Goal: Task Accomplishment & Management: Use online tool/utility

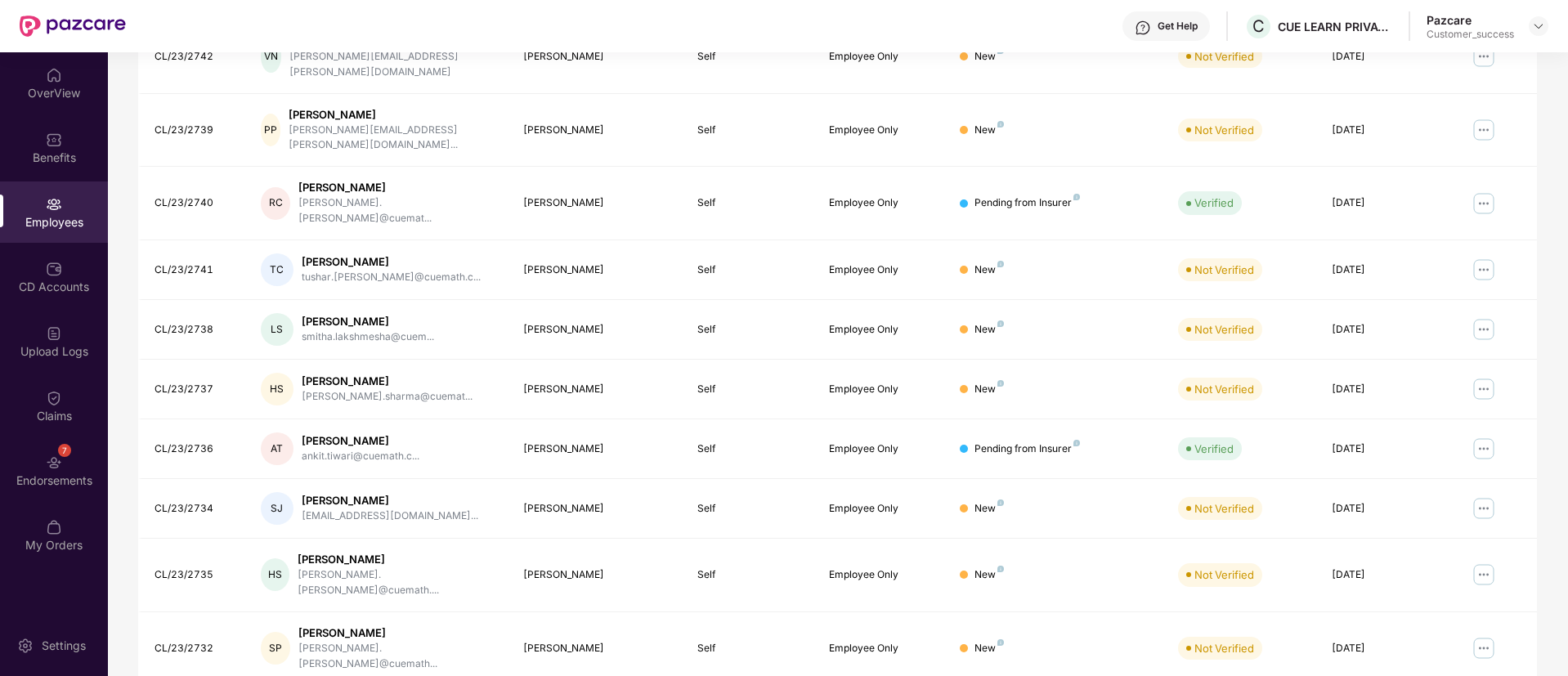
scroll to position [280, 0]
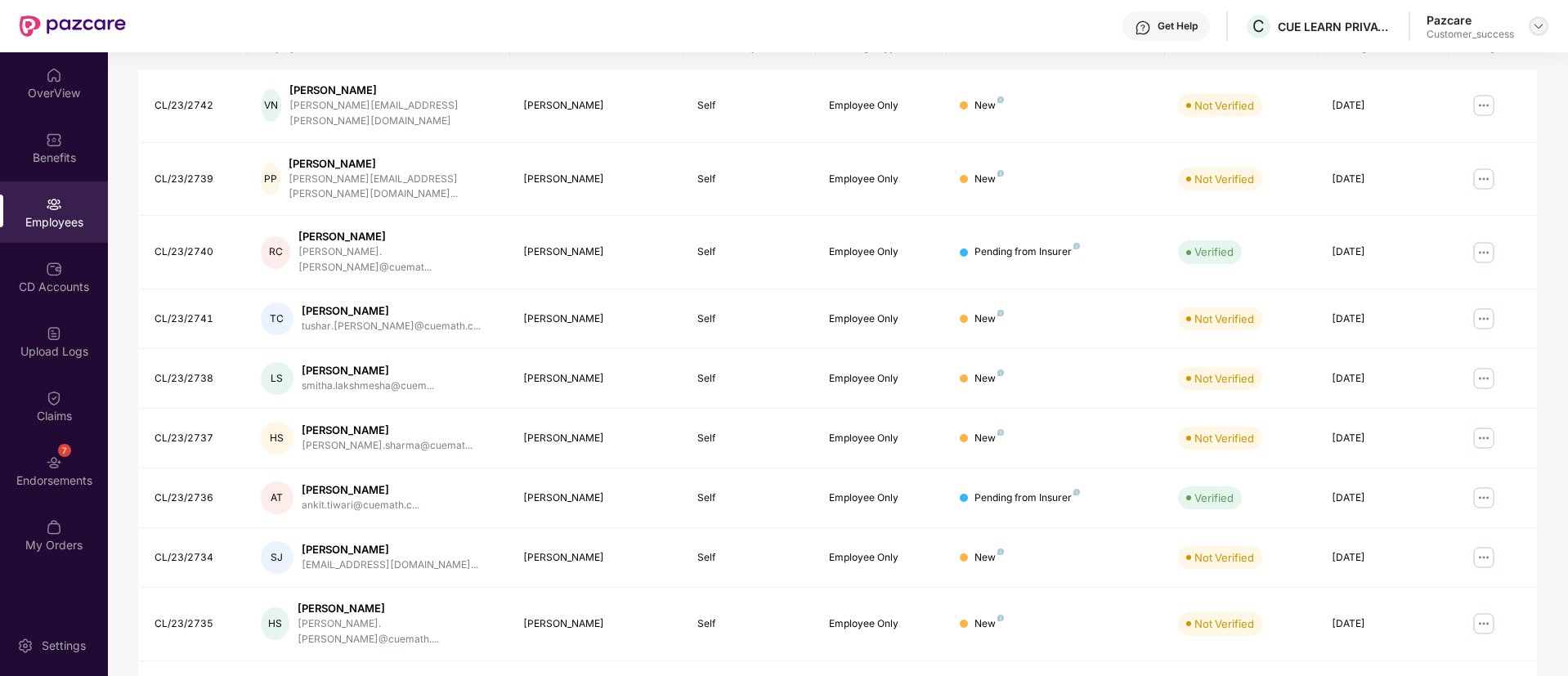
click at [1538, 18] on div at bounding box center [1538, 26] width 20 height 20
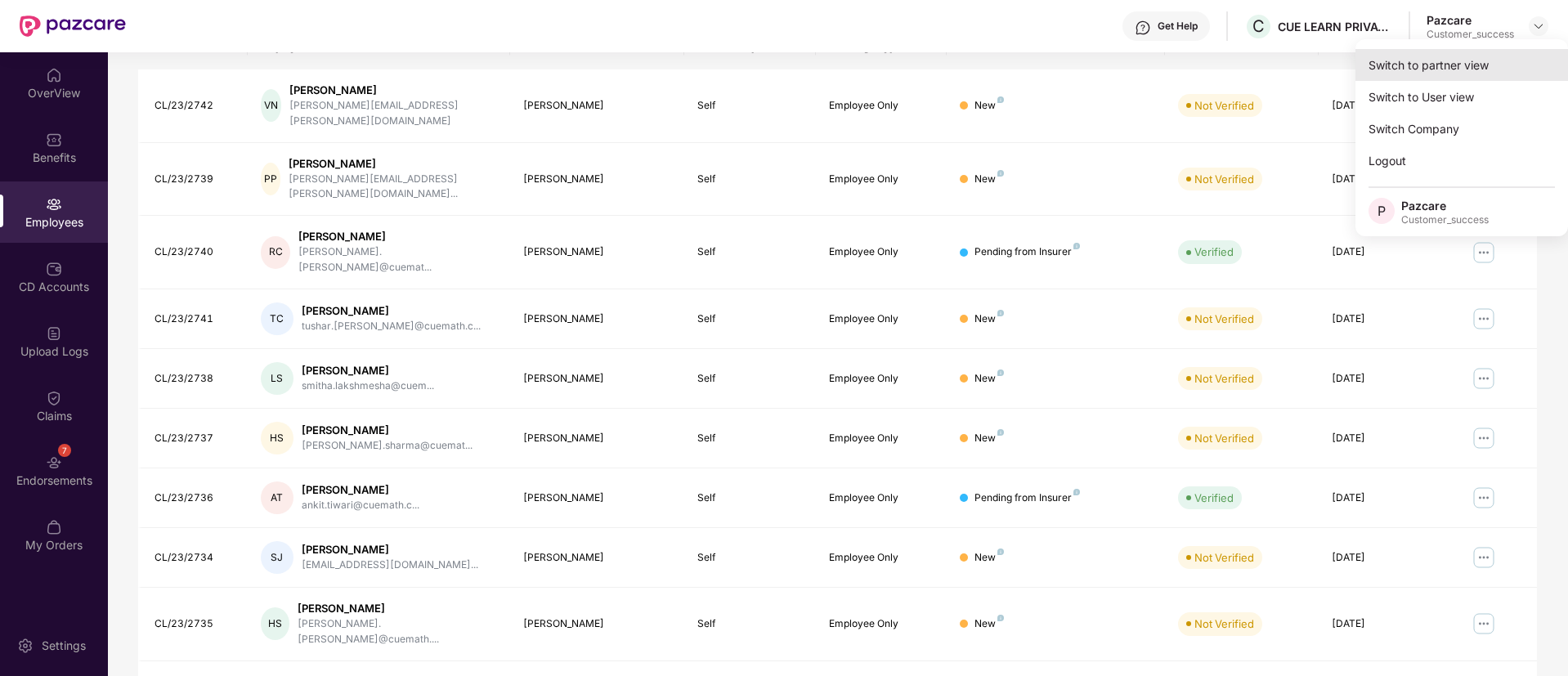
click at [1450, 61] on div "Switch to partner view" at bounding box center [1462, 65] width 213 height 32
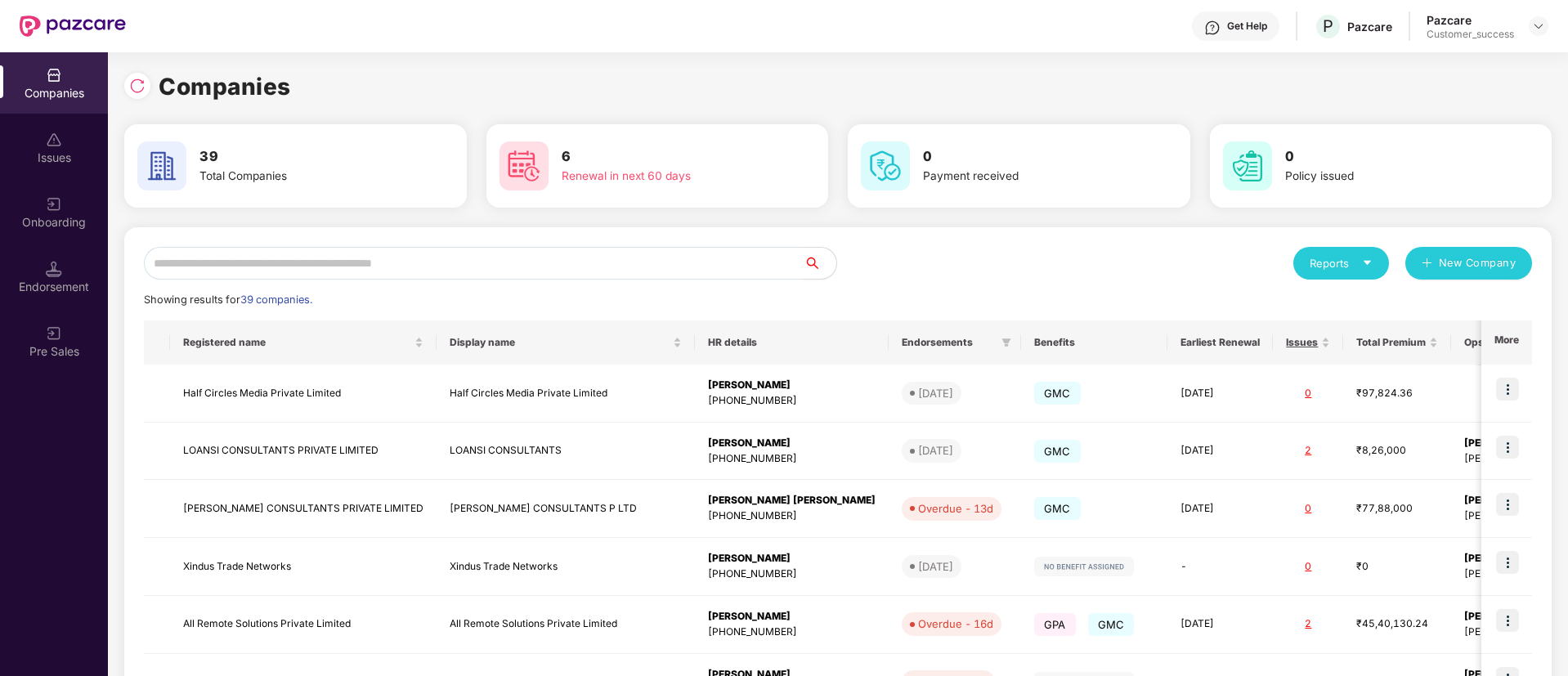
click at [574, 258] on input "text" at bounding box center [473, 262] width 659 height 33
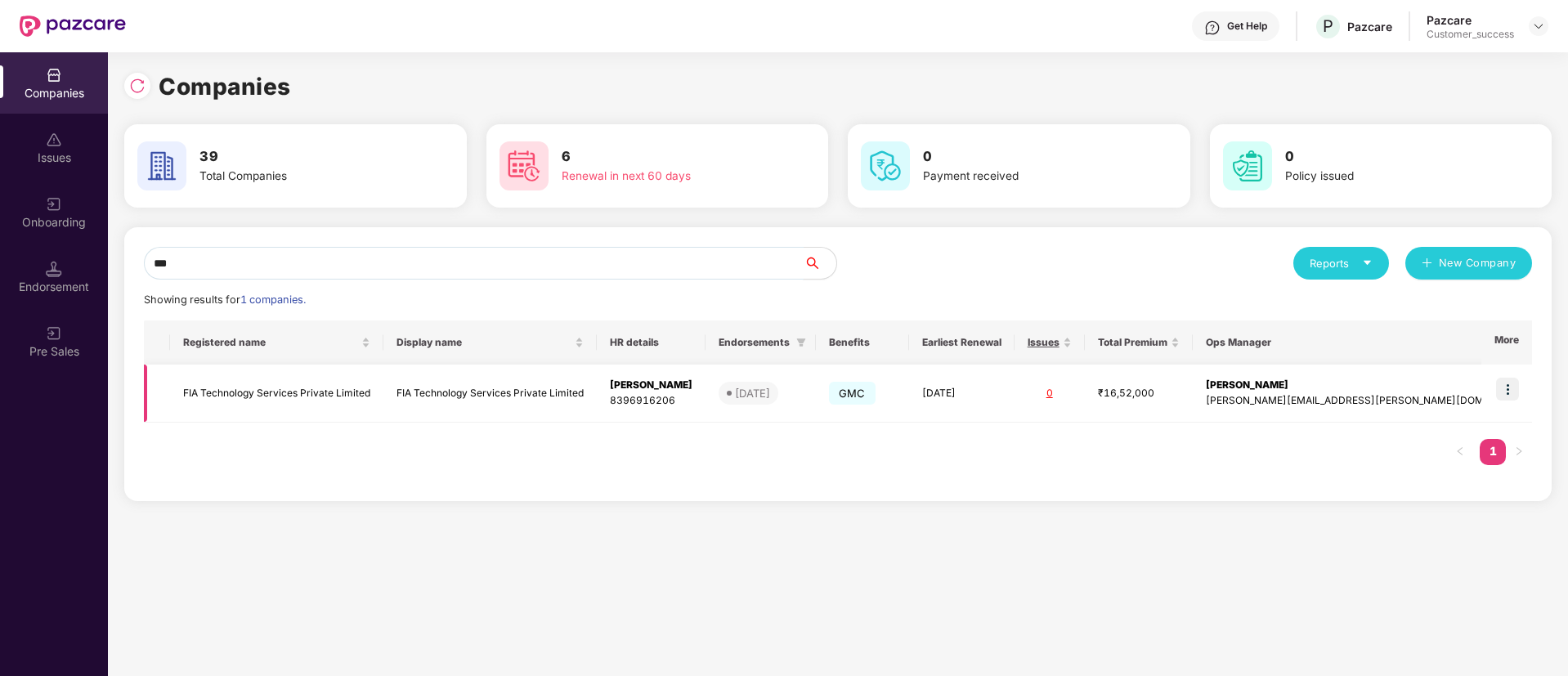
type input "***"
click at [1514, 385] on img at bounding box center [1508, 389] width 23 height 23
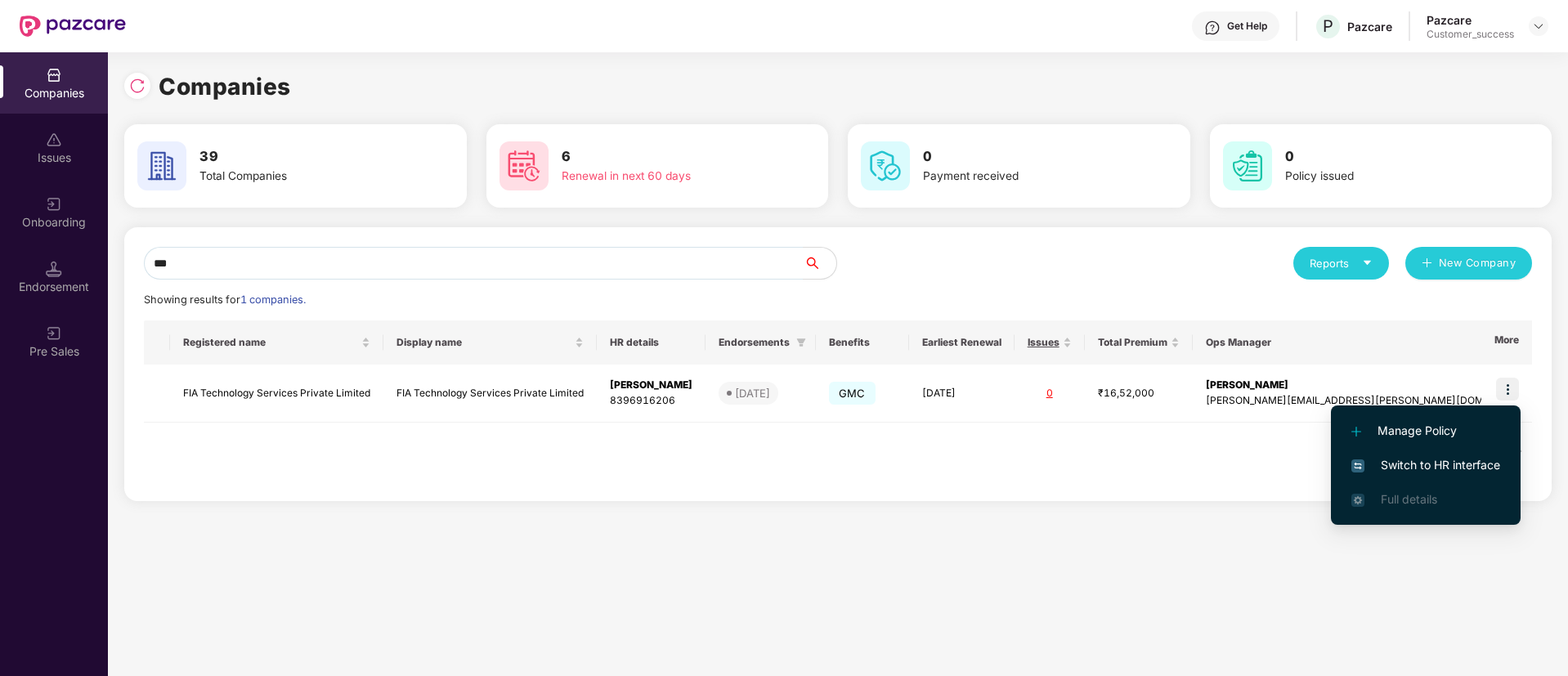
click at [1402, 473] on span "Switch to HR interface" at bounding box center [1426, 465] width 149 height 18
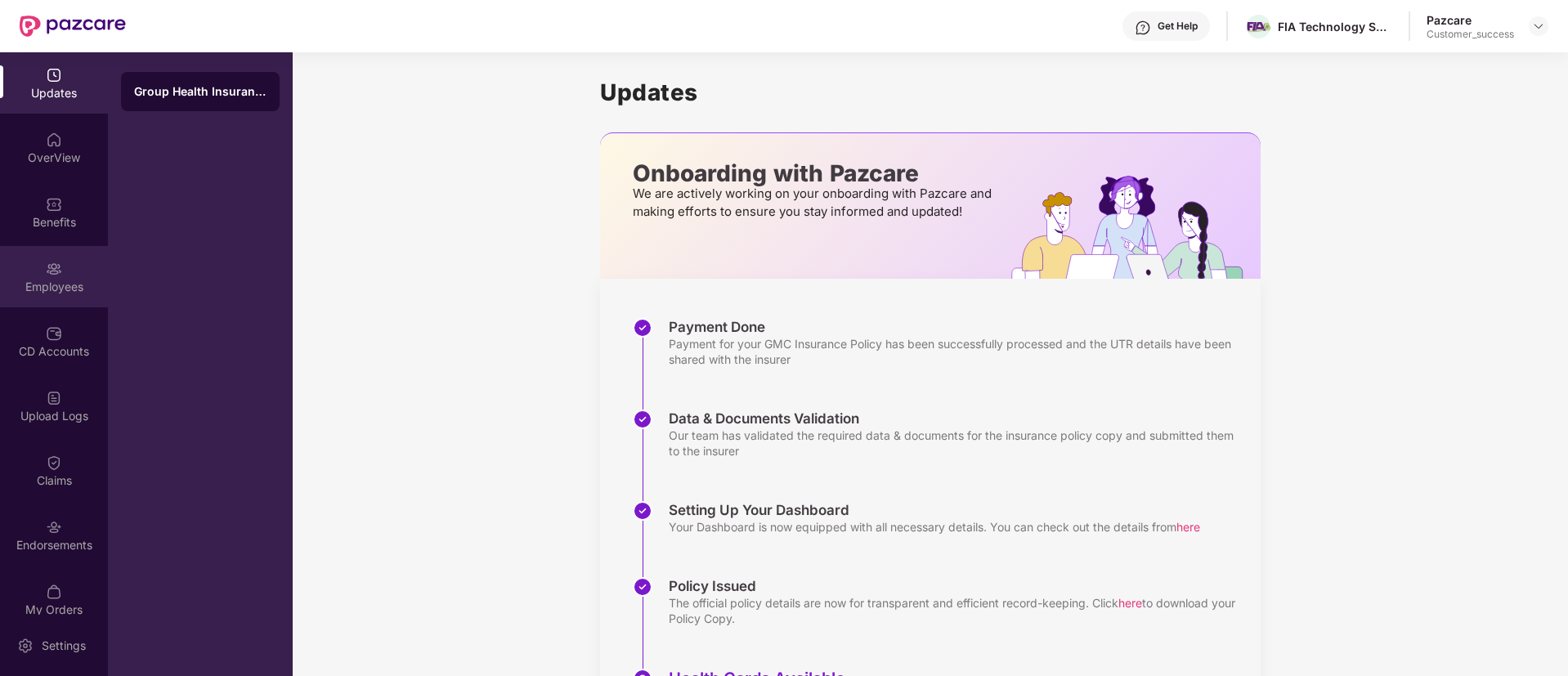
click at [70, 277] on div "Employees" at bounding box center [54, 277] width 108 height 61
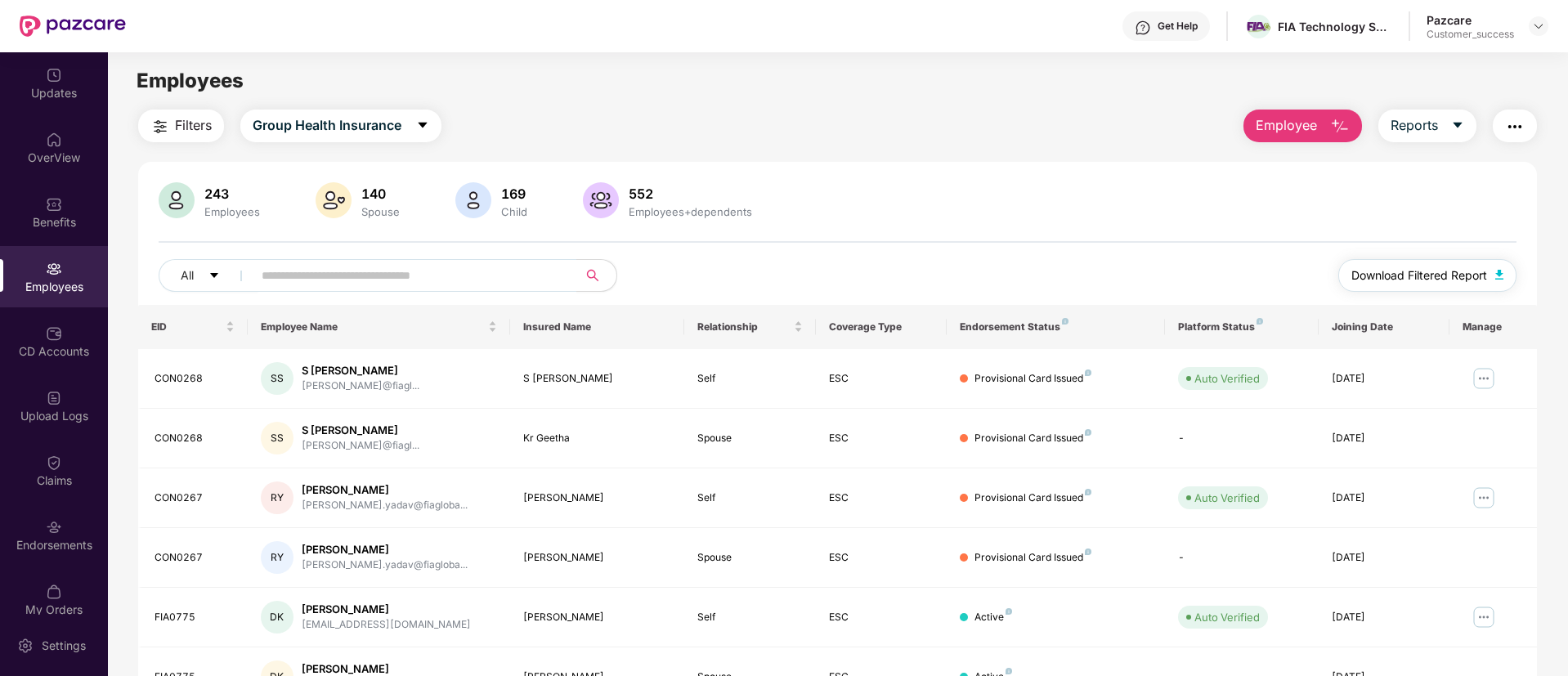
click at [1391, 282] on span "Download Filtered Report" at bounding box center [1419, 275] width 136 height 18
